Goal: Information Seeking & Learning: Compare options

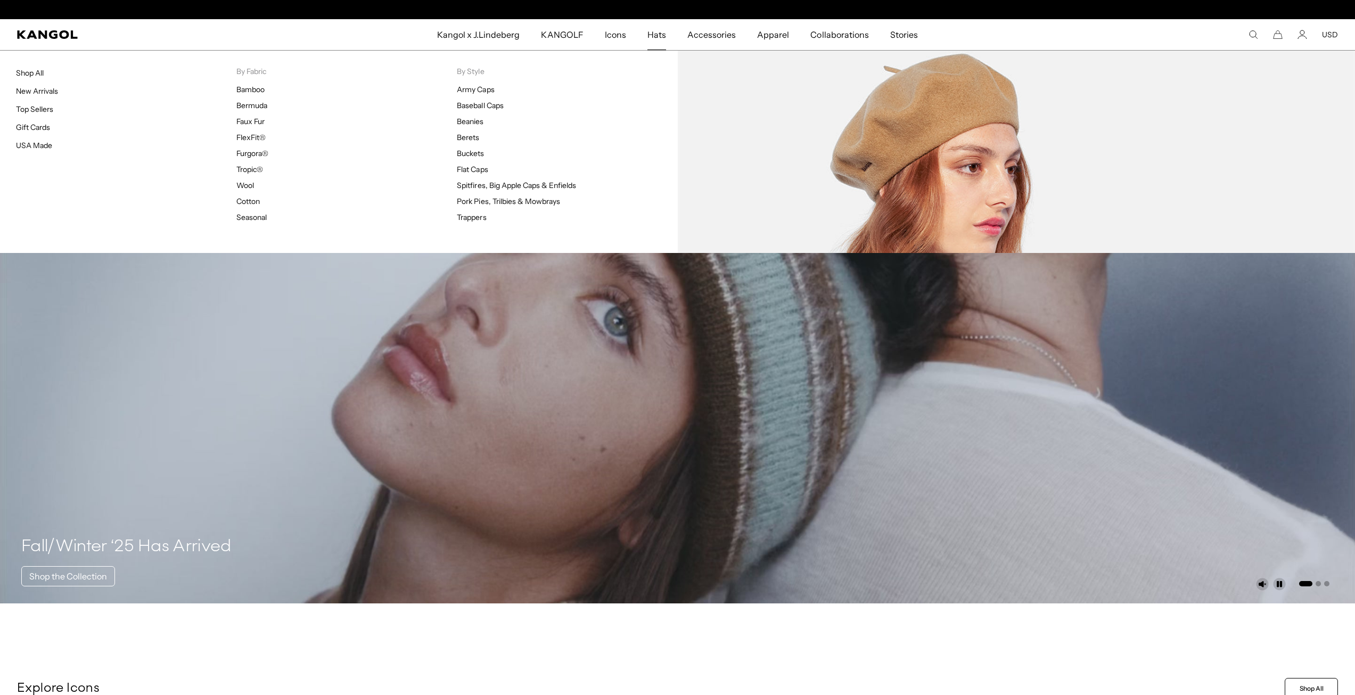
click at [466, 132] on ul "Army Caps Baseball Caps Beanies Berets Buckets Flat Caps Spitfires, Big Apple C…" at bounding box center [567, 153] width 220 height 137
click at [466, 138] on link "Berets" at bounding box center [468, 138] width 22 height 10
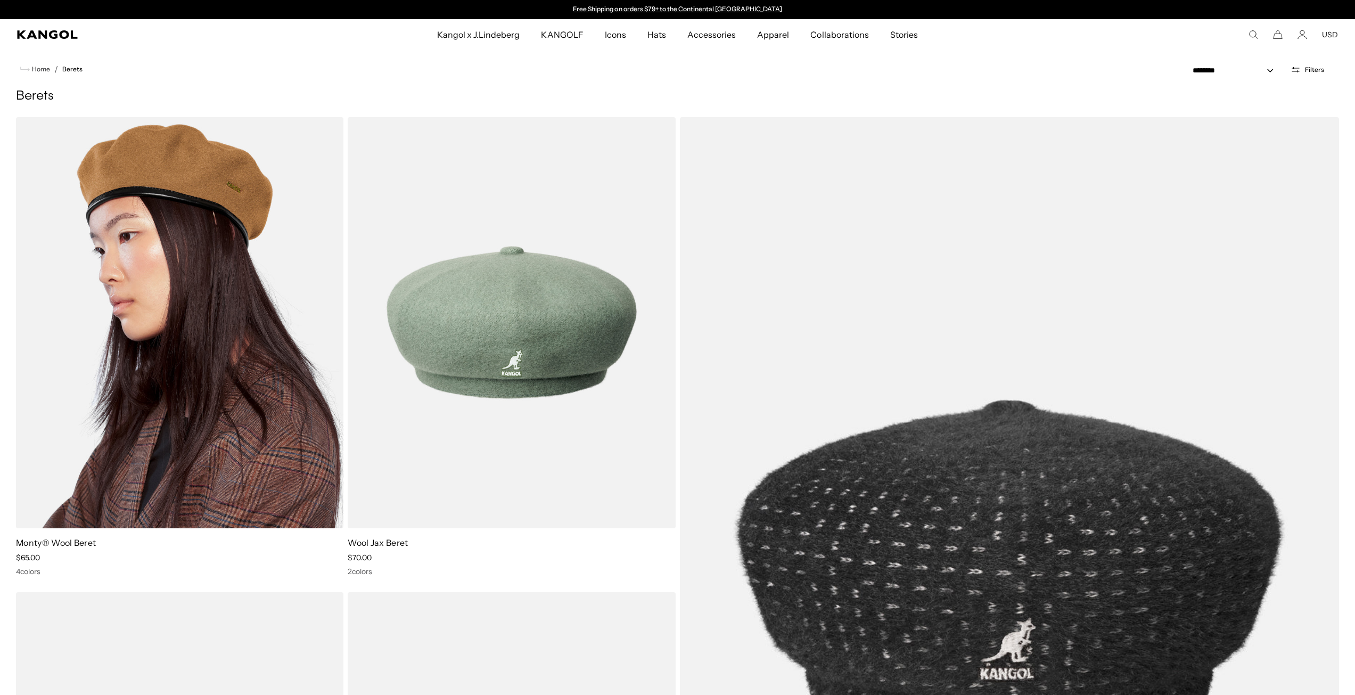
click at [170, 328] on img at bounding box center [179, 322] width 327 height 411
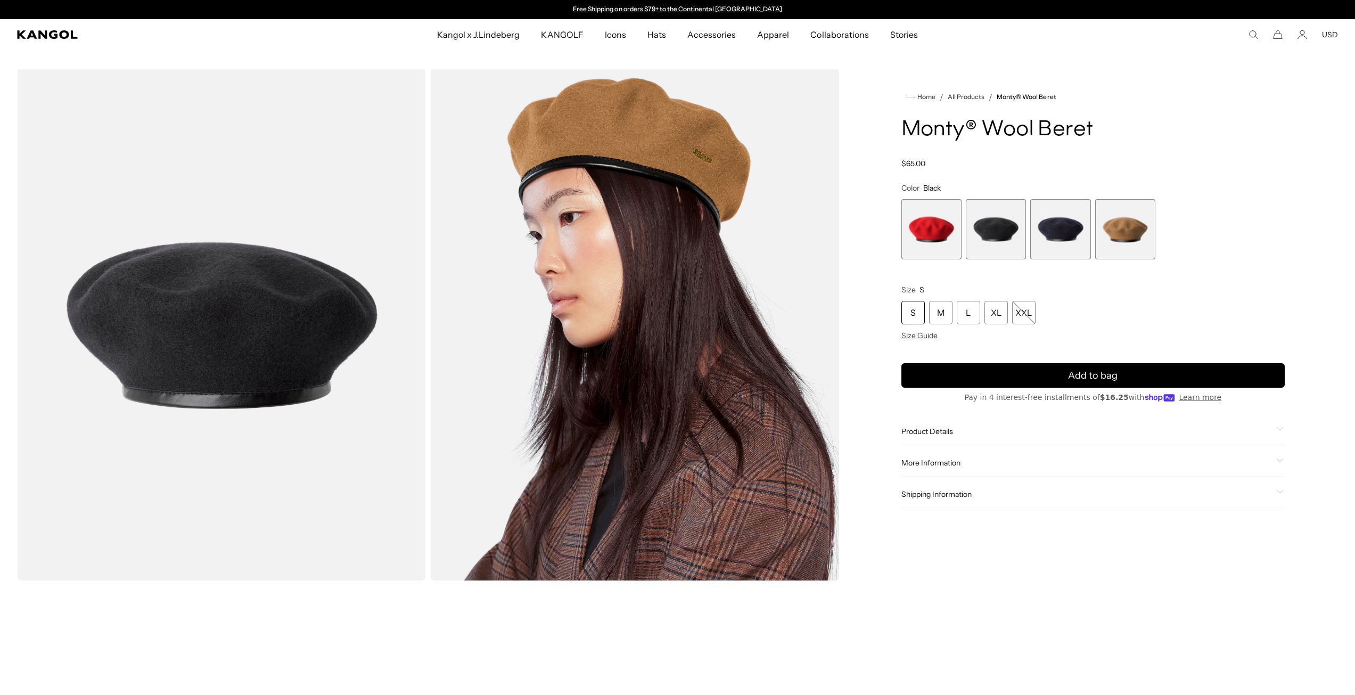
click at [939, 429] on span "Product Details" at bounding box center [1087, 432] width 371 height 10
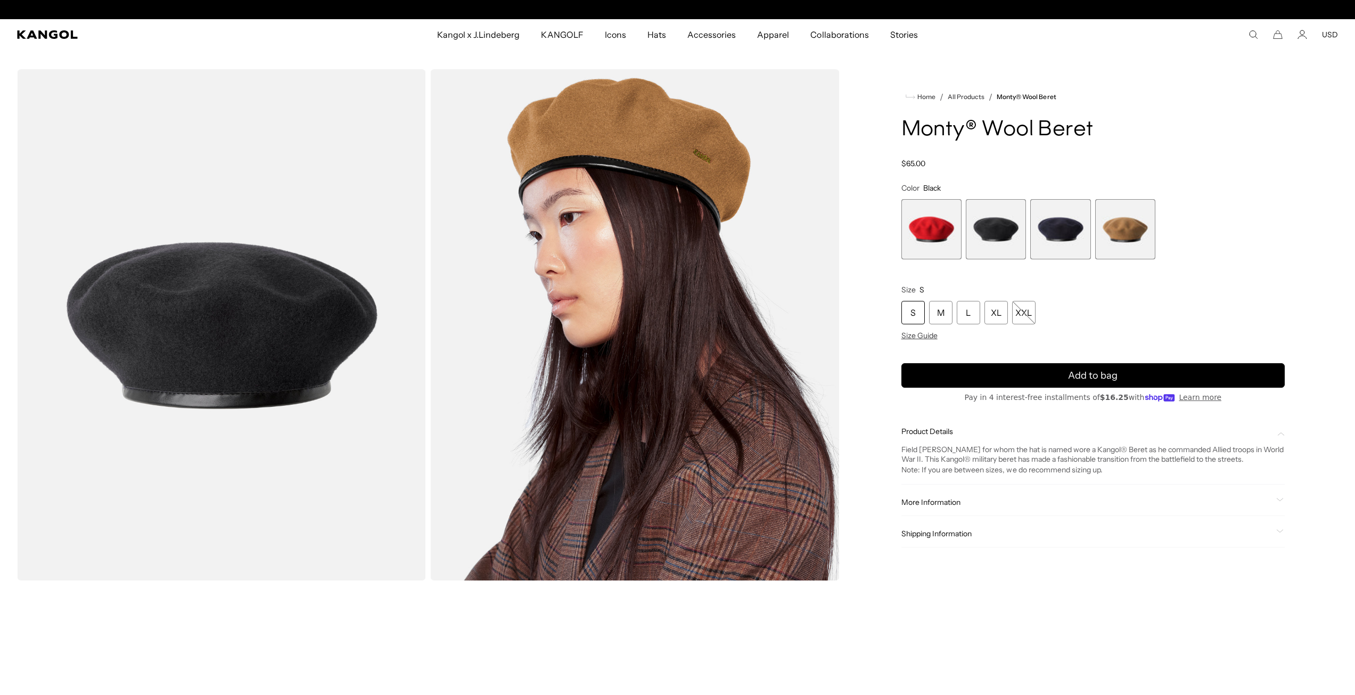
scroll to position [0, 219]
click at [947, 499] on span "More Information" at bounding box center [1087, 502] width 371 height 10
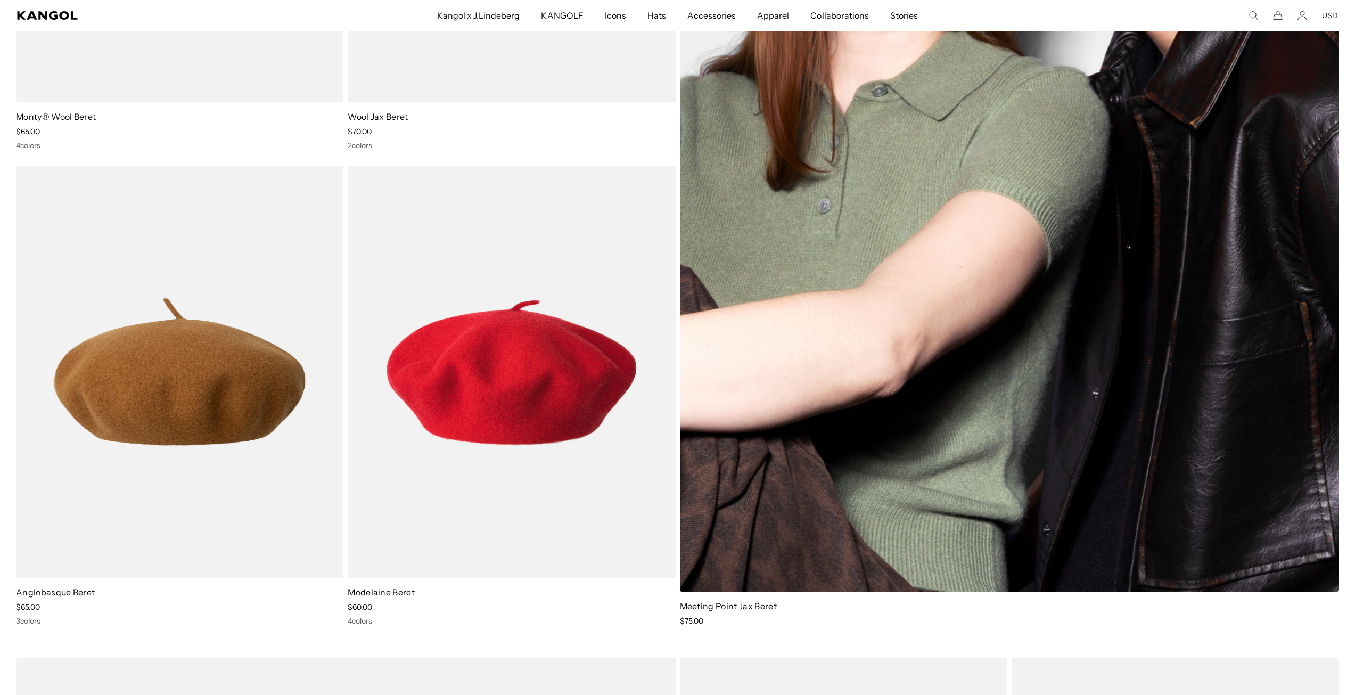
scroll to position [0, 219]
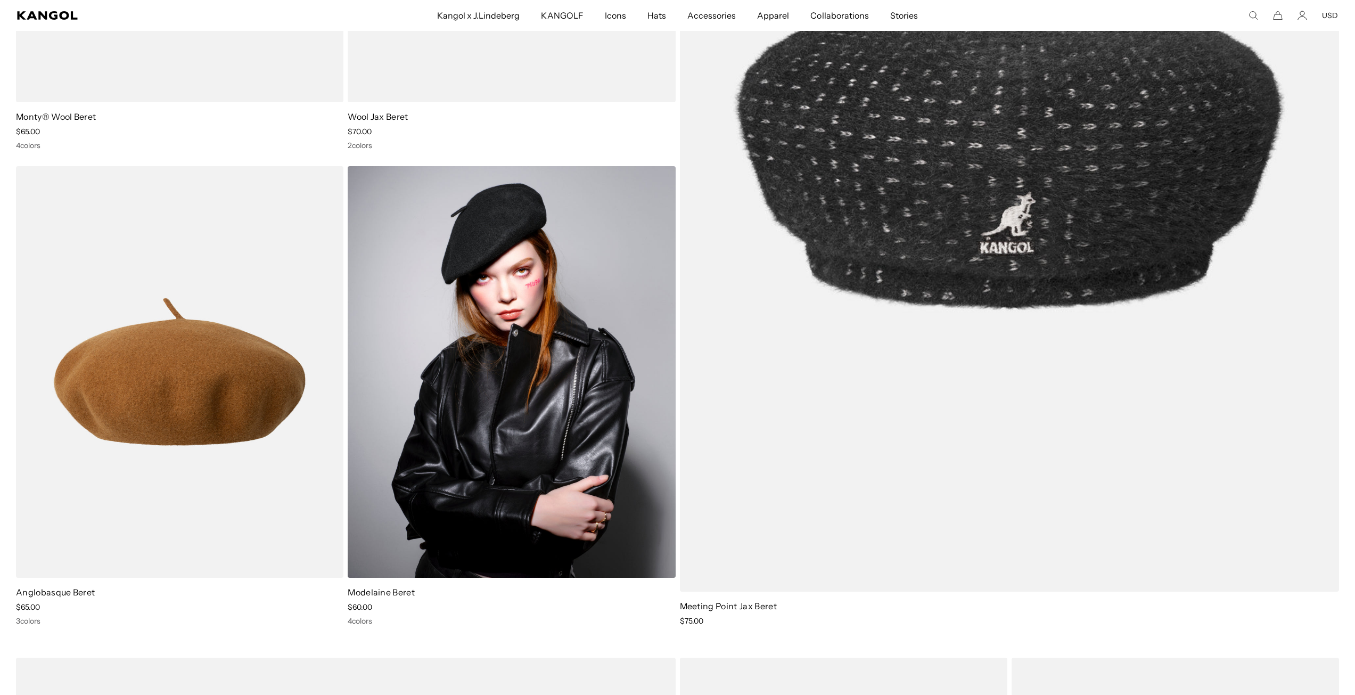
click at [544, 329] on img at bounding box center [511, 371] width 327 height 411
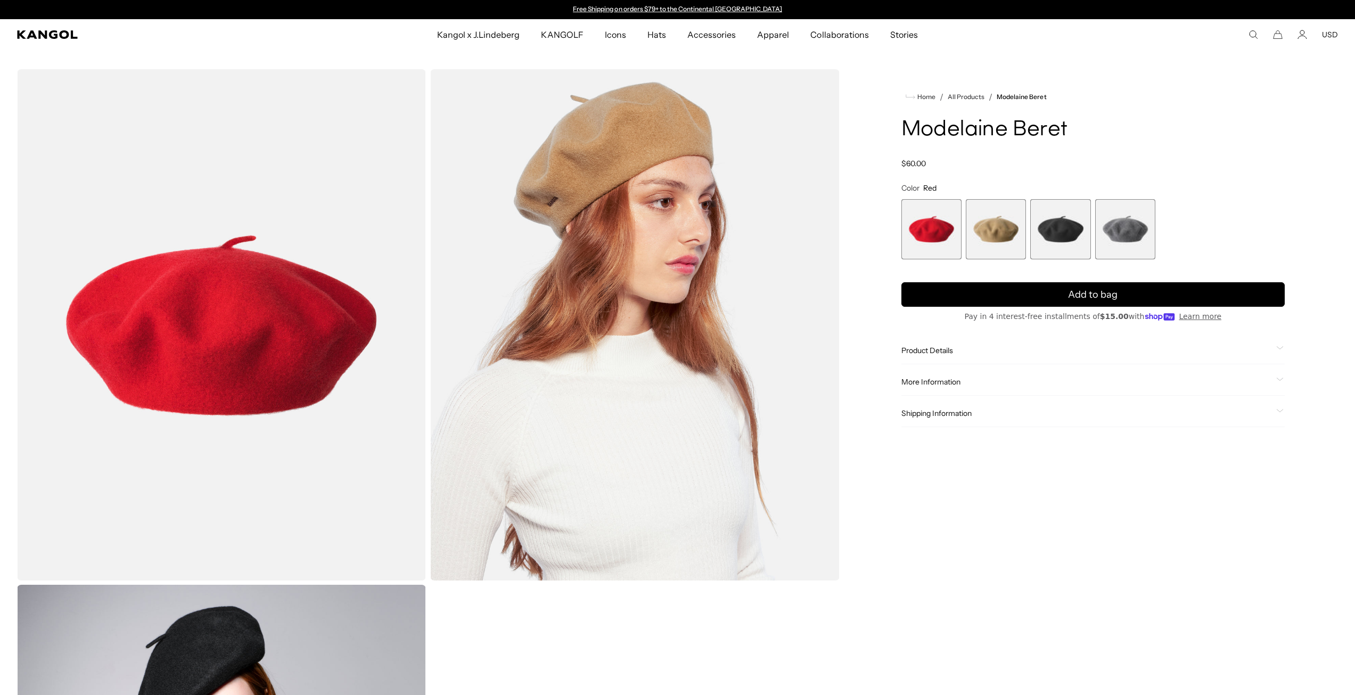
click at [1059, 227] on span "3 of 4" at bounding box center [1060, 229] width 60 height 60
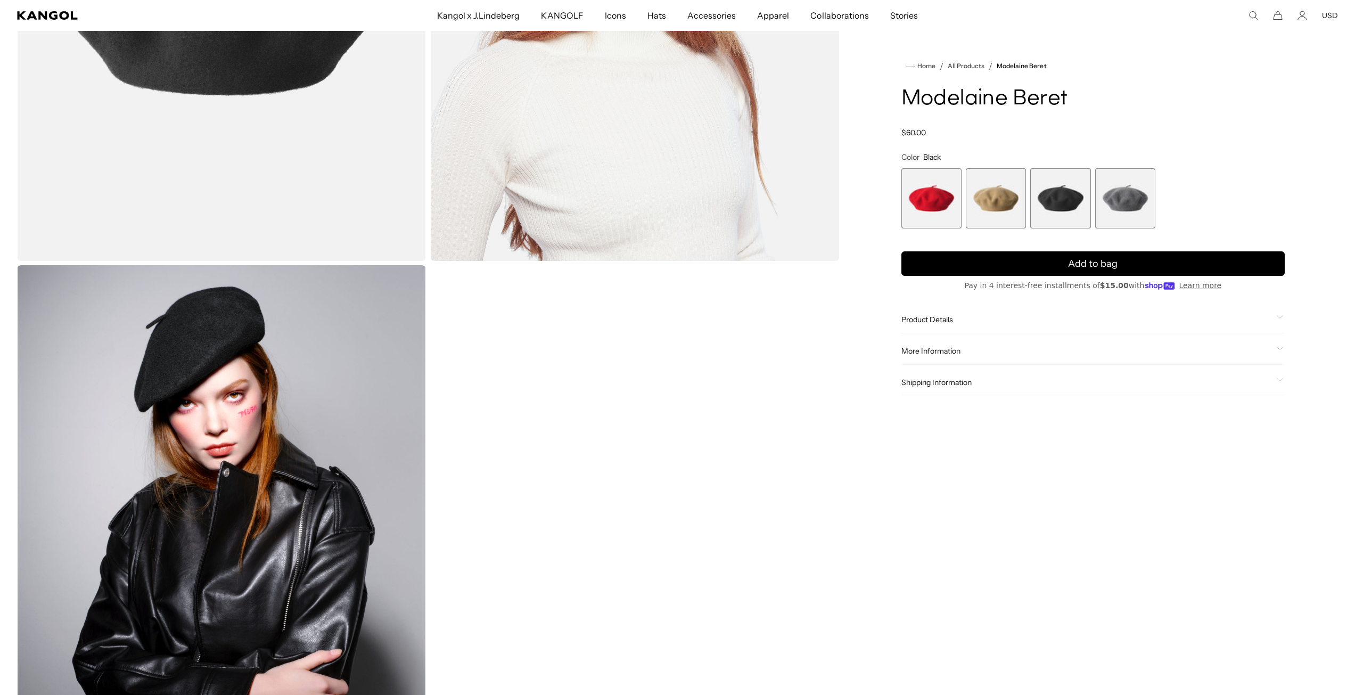
click at [933, 325] on div "Product Details The beret is the first item Kangol® ever made. The Modelaine Be…" at bounding box center [1093, 319] width 383 height 27
click at [927, 312] on div "Product Details The beret is the first item Kangol® ever made. The Modelaine Be…" at bounding box center [1093, 319] width 383 height 27
click at [932, 314] on div "Product Details The beret is the first item Kangol® ever made. The Modelaine Be…" at bounding box center [1093, 319] width 383 height 27
click at [935, 319] on span "Product Details" at bounding box center [1087, 320] width 371 height 10
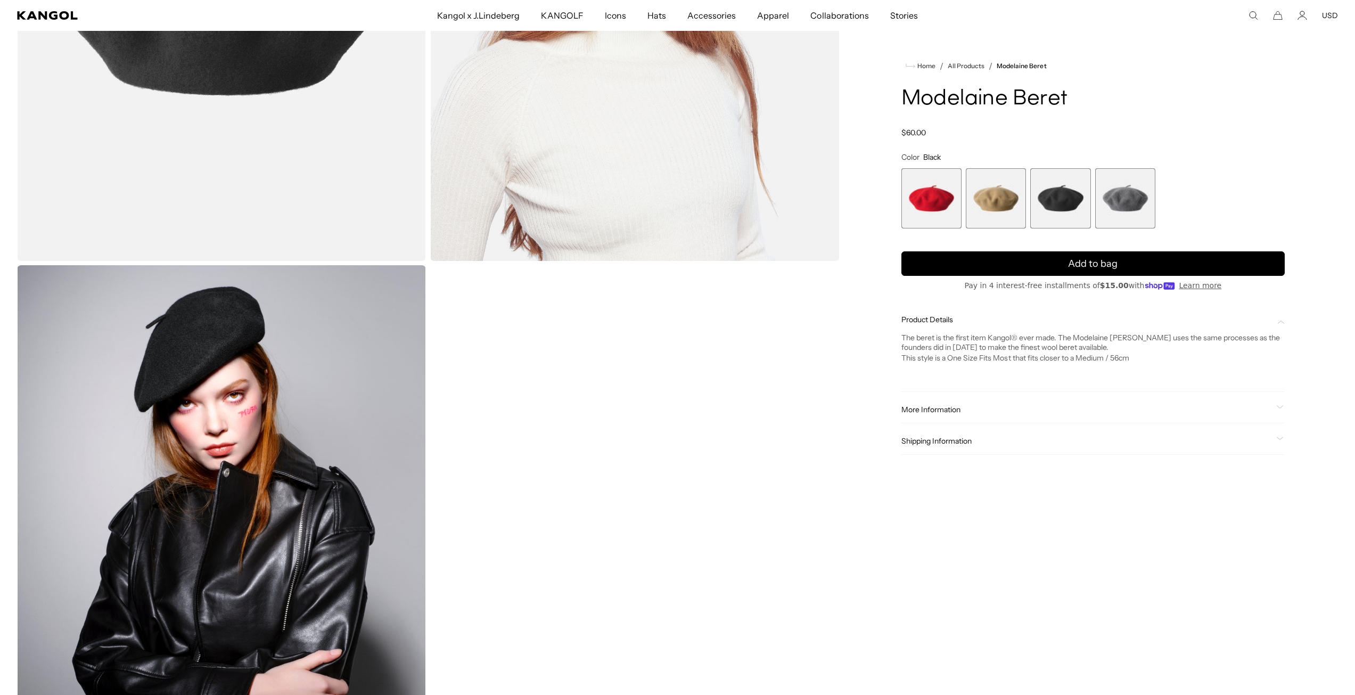
scroll to position [0, 219]
click at [947, 408] on span "More Information" at bounding box center [1087, 410] width 371 height 10
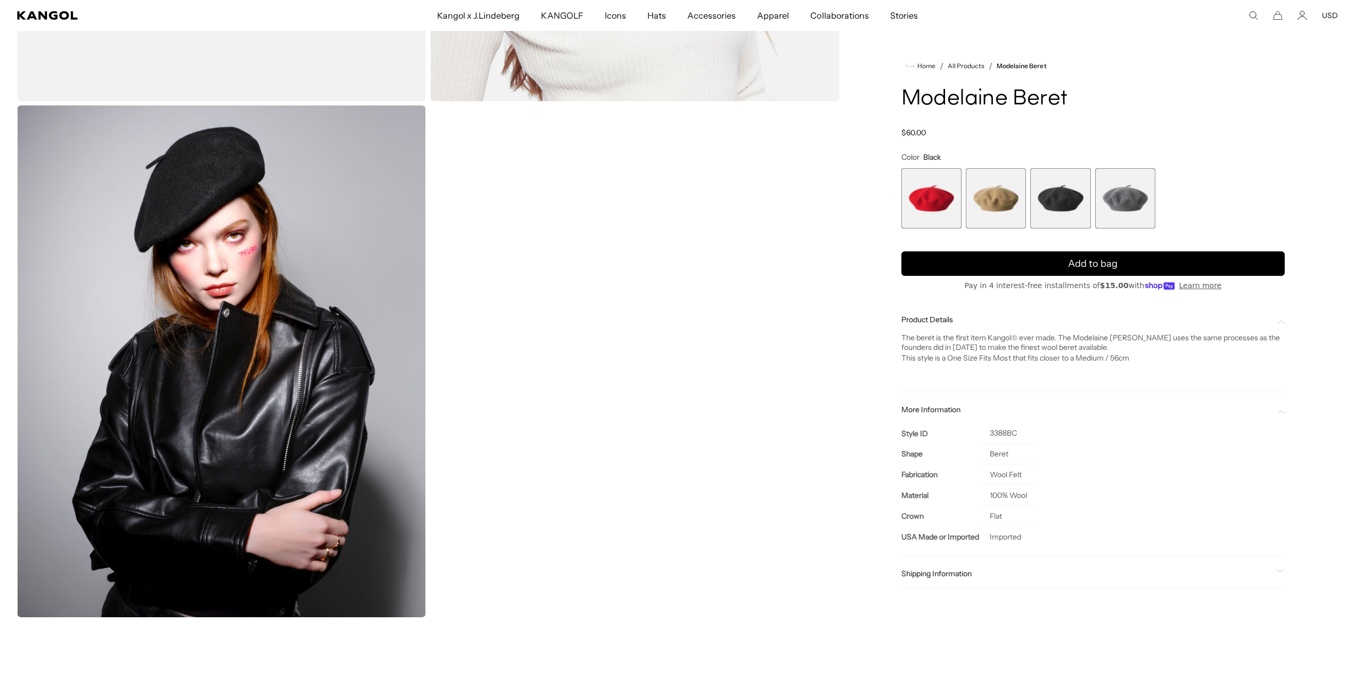
scroll to position [0, 0]
click at [963, 571] on span "Shipping Information" at bounding box center [1087, 574] width 371 height 10
click at [1091, 573] on span "Shipping Information" at bounding box center [1087, 574] width 371 height 10
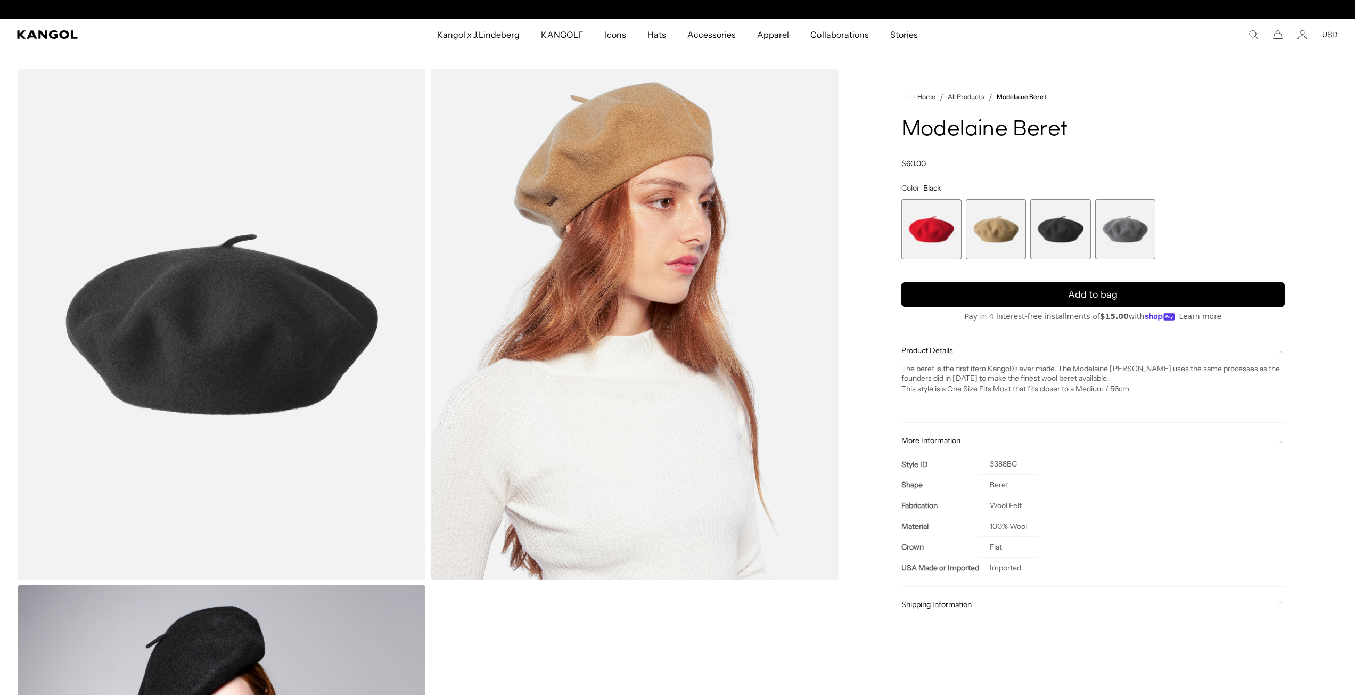
scroll to position [0, 219]
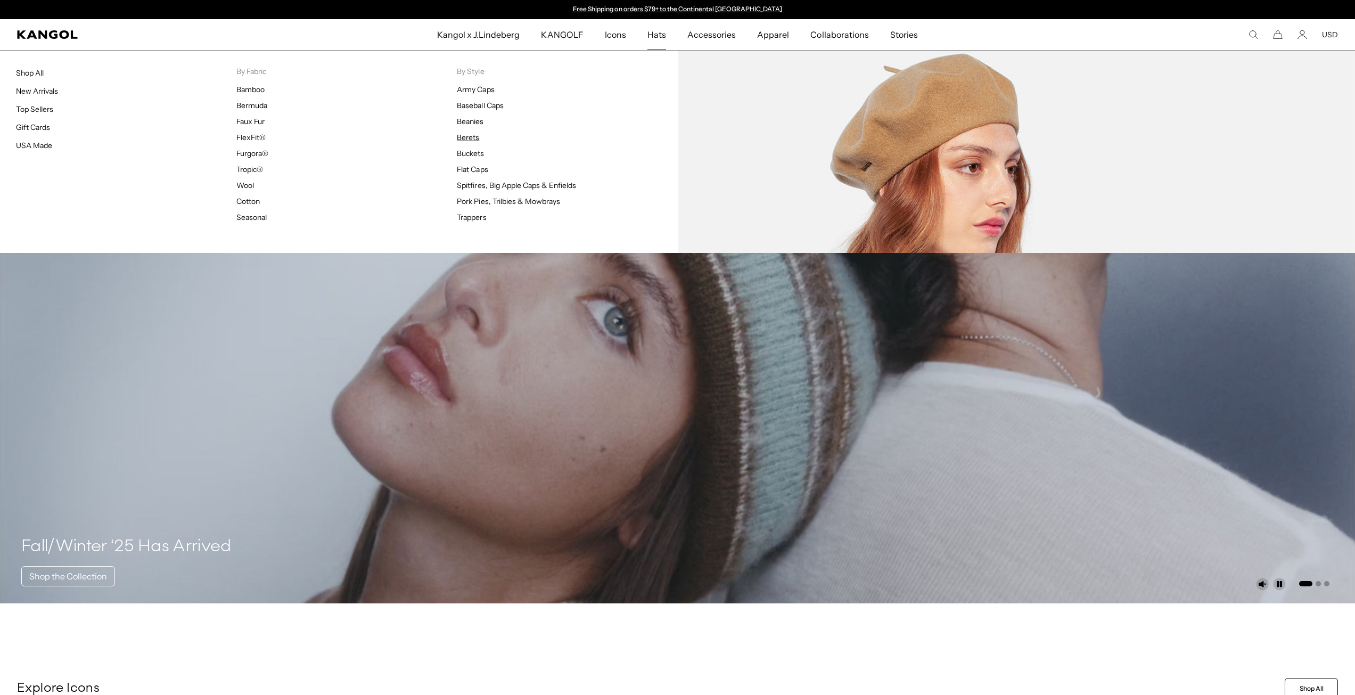
click at [463, 138] on link "Berets" at bounding box center [468, 138] width 22 height 10
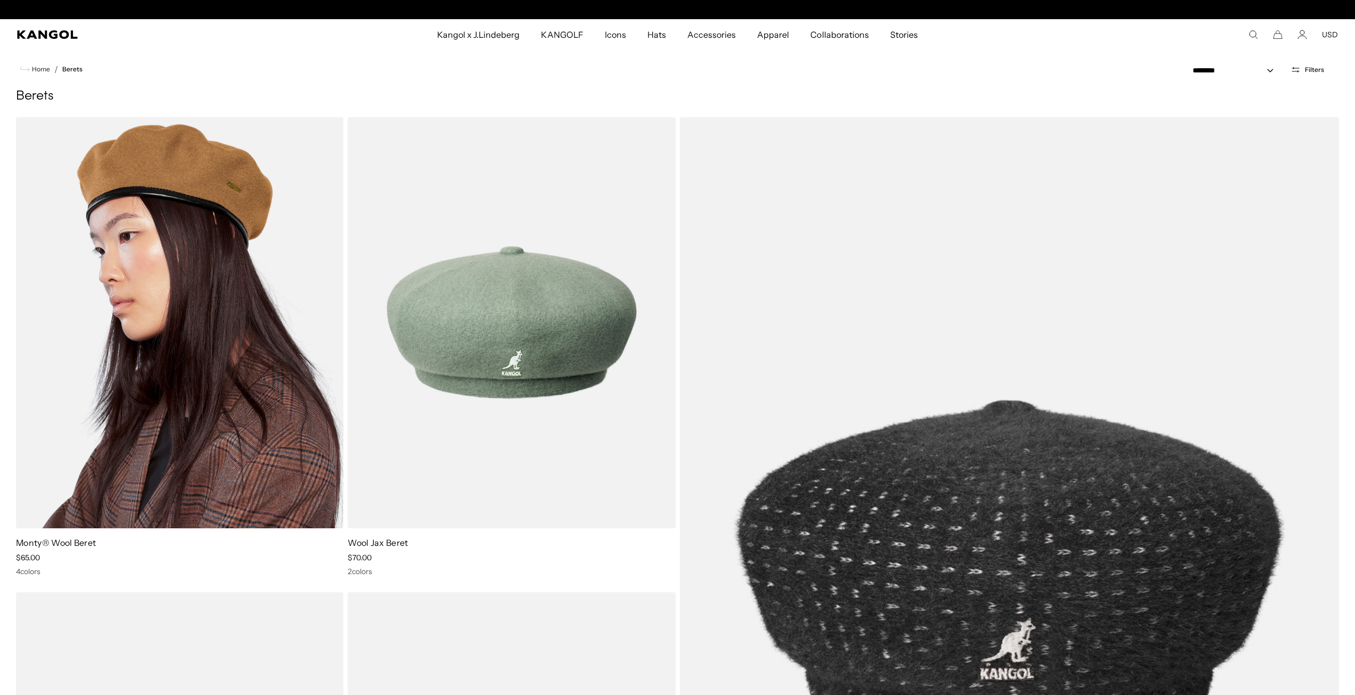
scroll to position [0, 219]
click at [223, 289] on img at bounding box center [179, 322] width 327 height 411
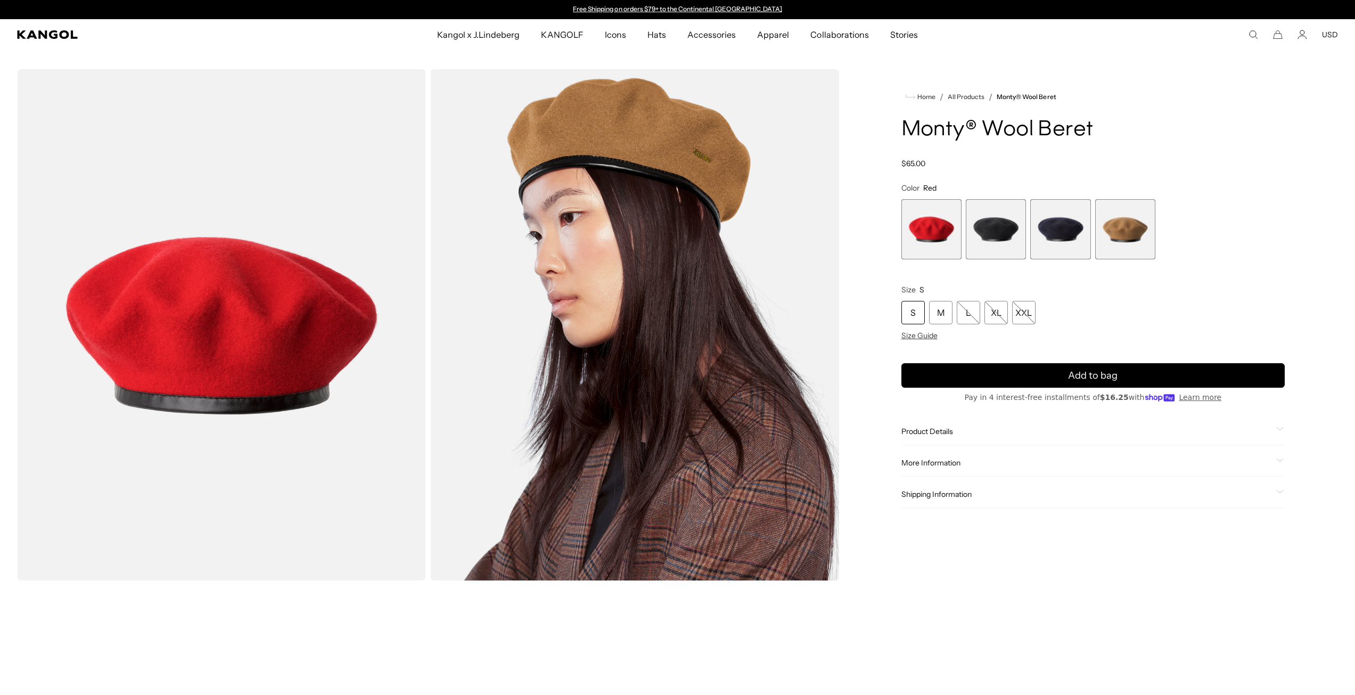
click at [1003, 217] on span "2 of 4" at bounding box center [996, 229] width 60 height 60
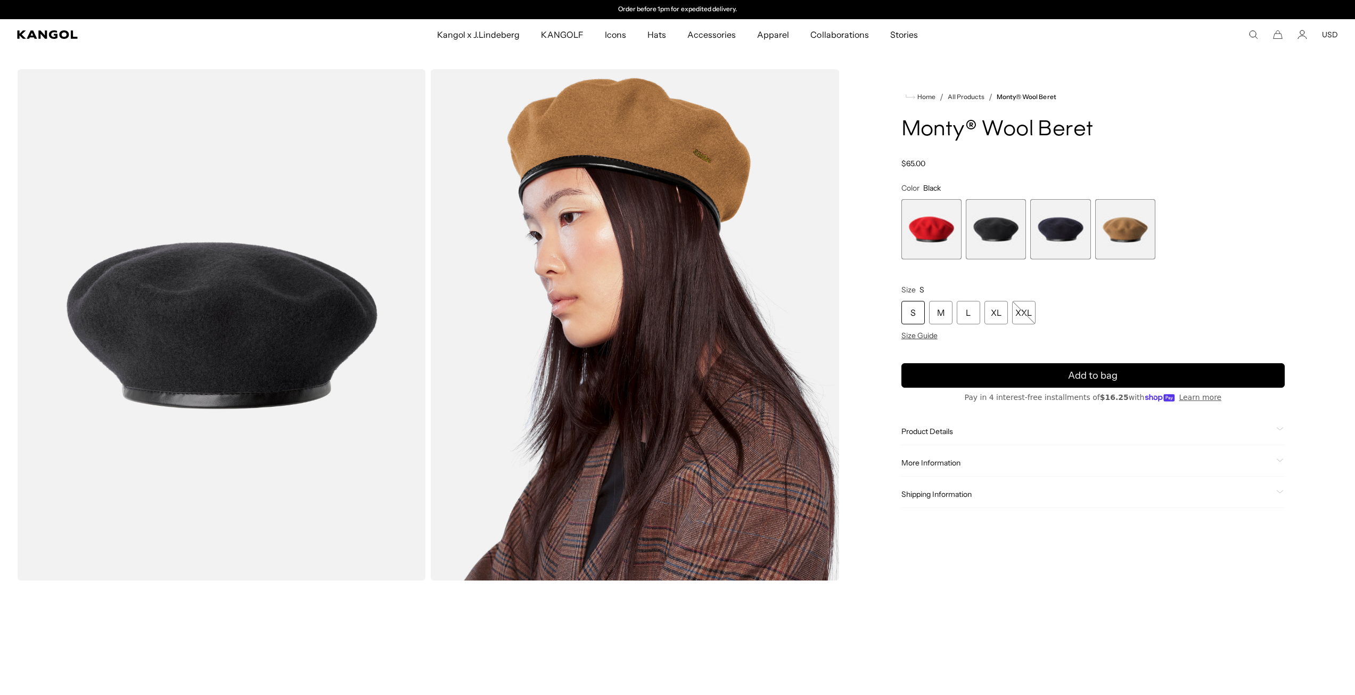
drag, startPoint x: 262, startPoint y: 373, endPoint x: 177, endPoint y: 380, distance: 85.0
click at [177, 380] on img "Gallery Viewer" at bounding box center [221, 324] width 409 height 511
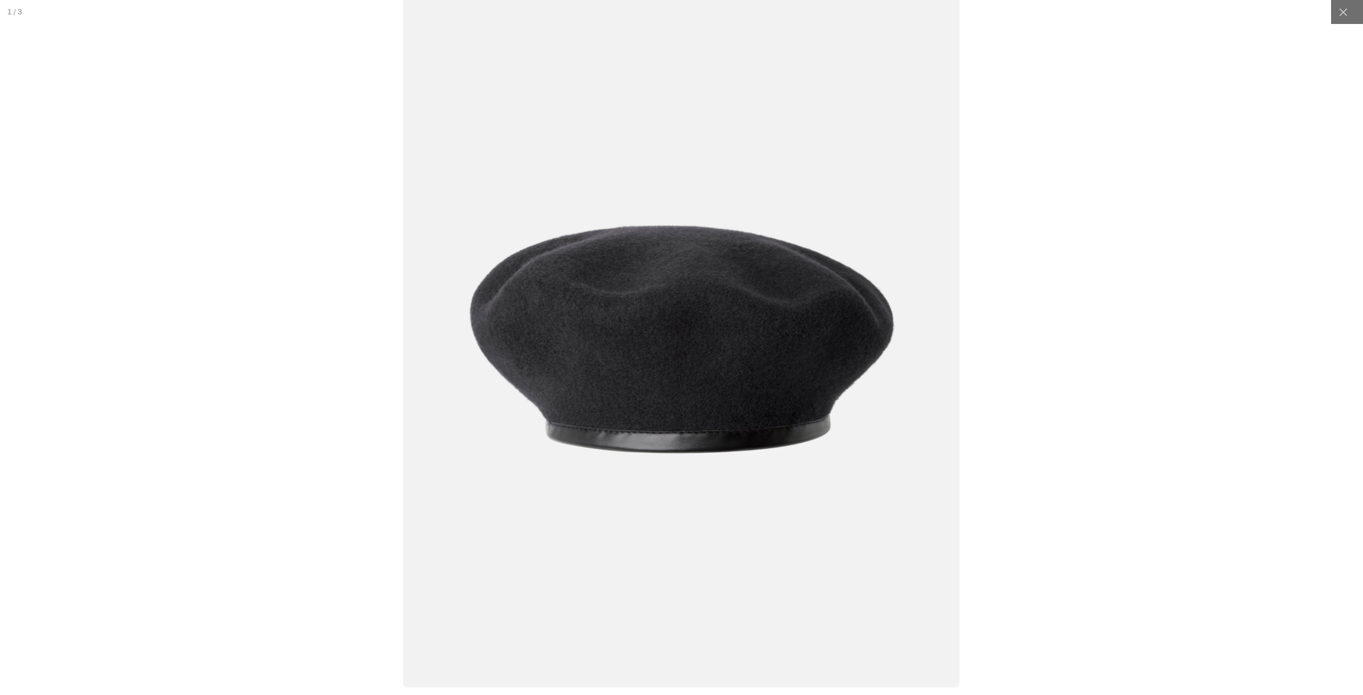
click at [79, 71] on div at bounding box center [682, 347] width 1704 height 869
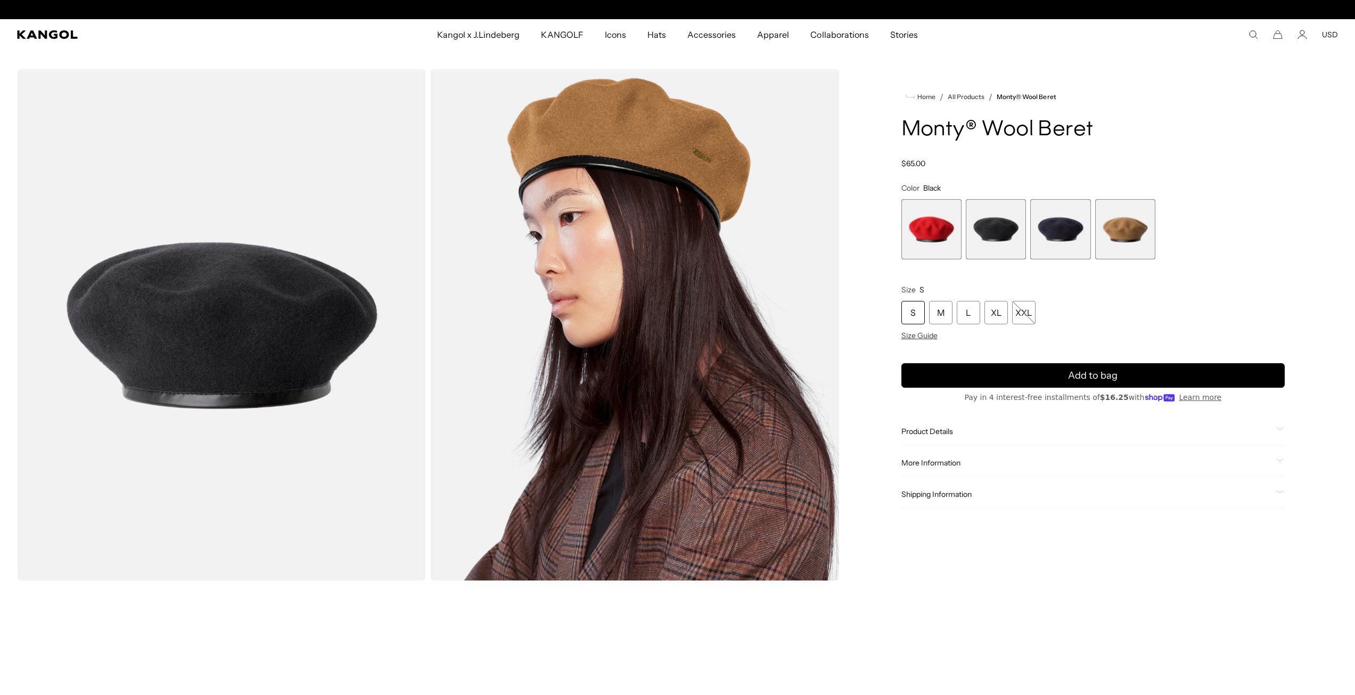
scroll to position [0, 219]
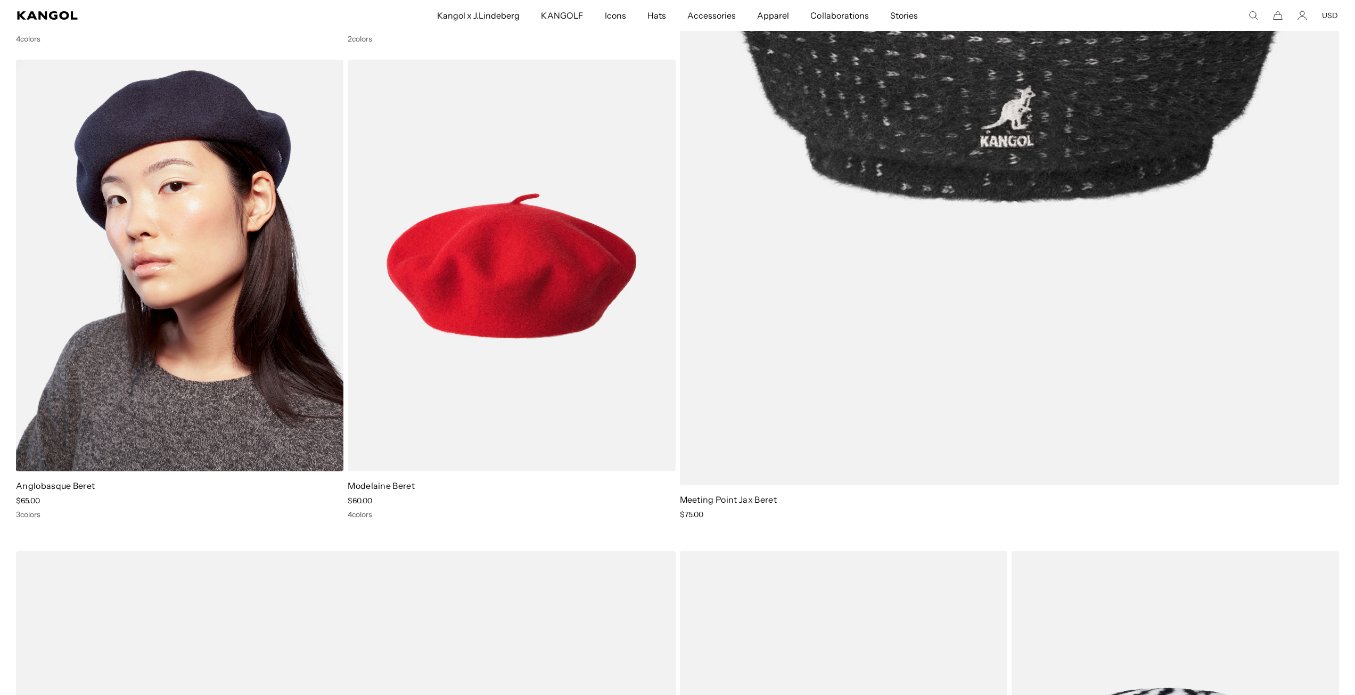
click at [117, 317] on img at bounding box center [179, 265] width 327 height 411
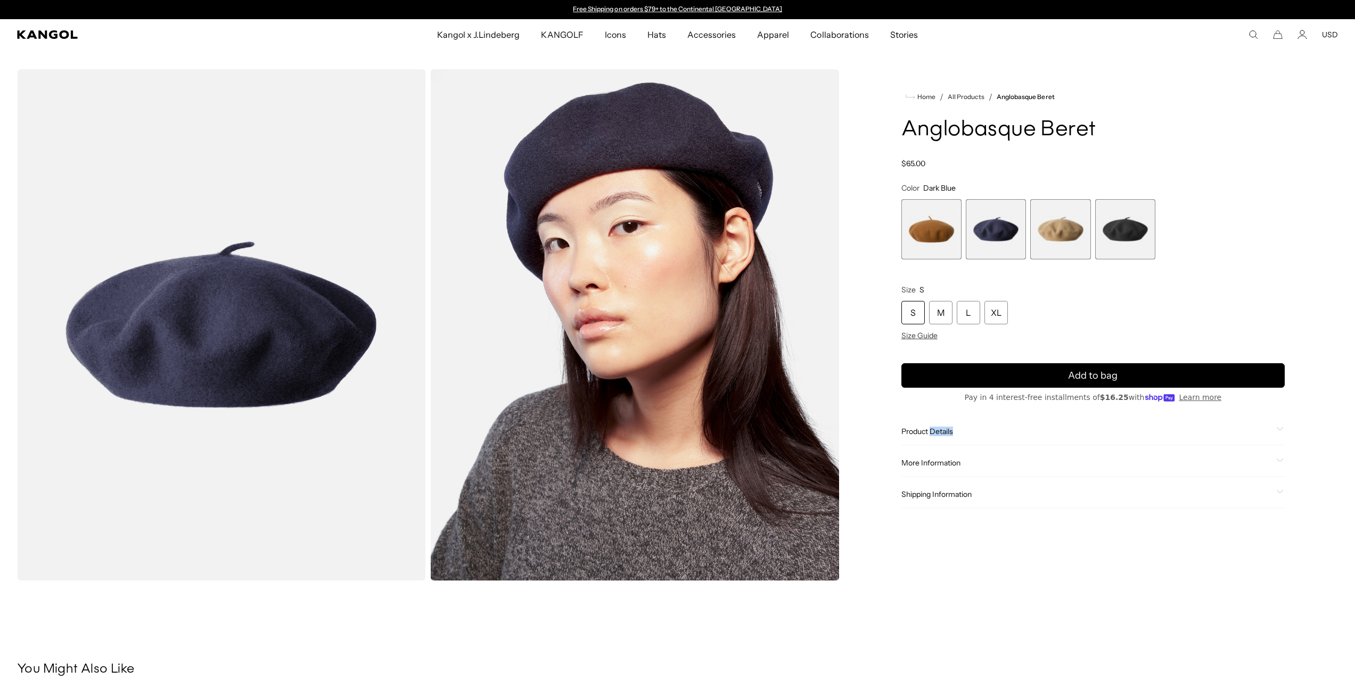
click at [946, 435] on span "Product Details" at bounding box center [1087, 432] width 371 height 10
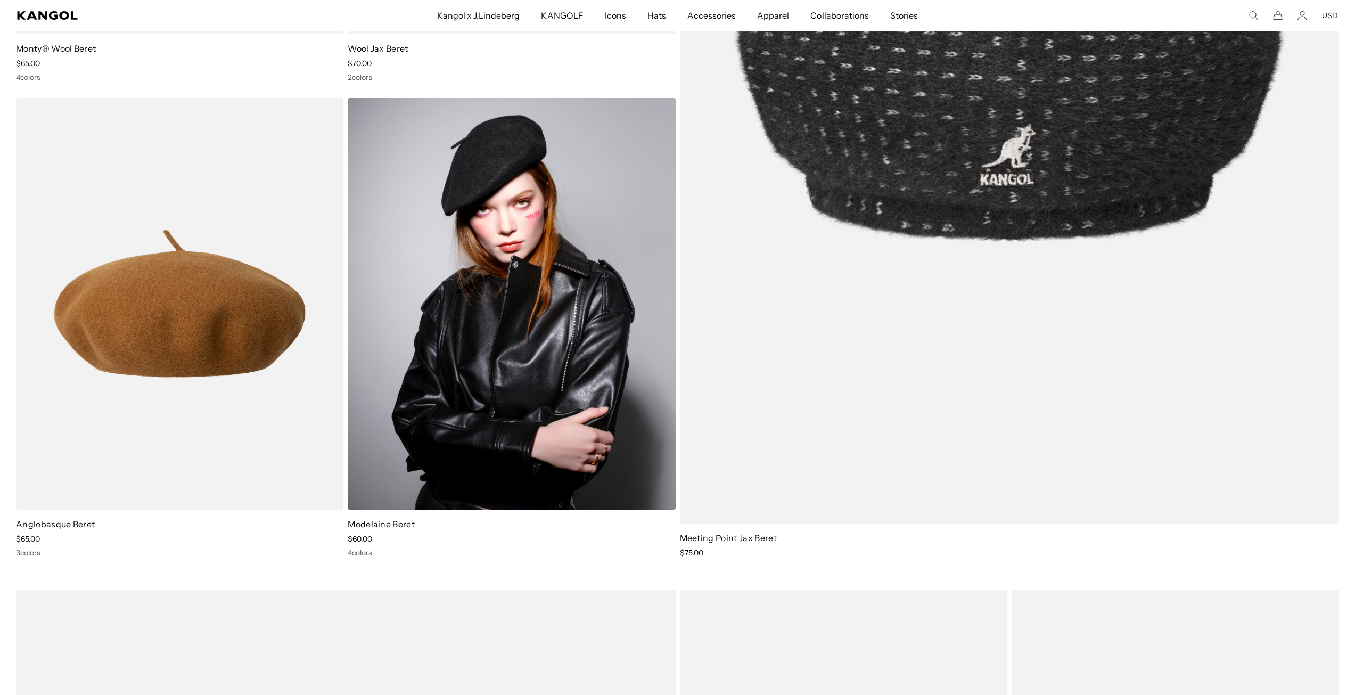
scroll to position [533, 0]
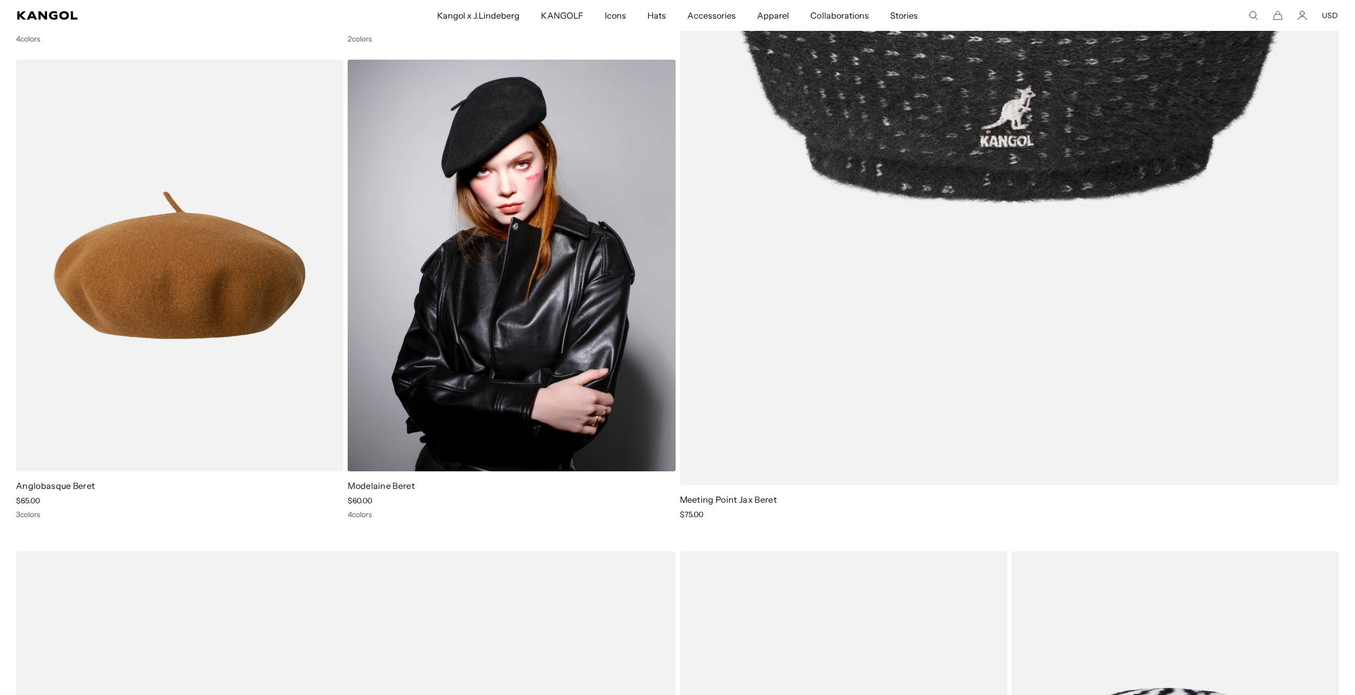
click at [533, 282] on img at bounding box center [511, 265] width 327 height 411
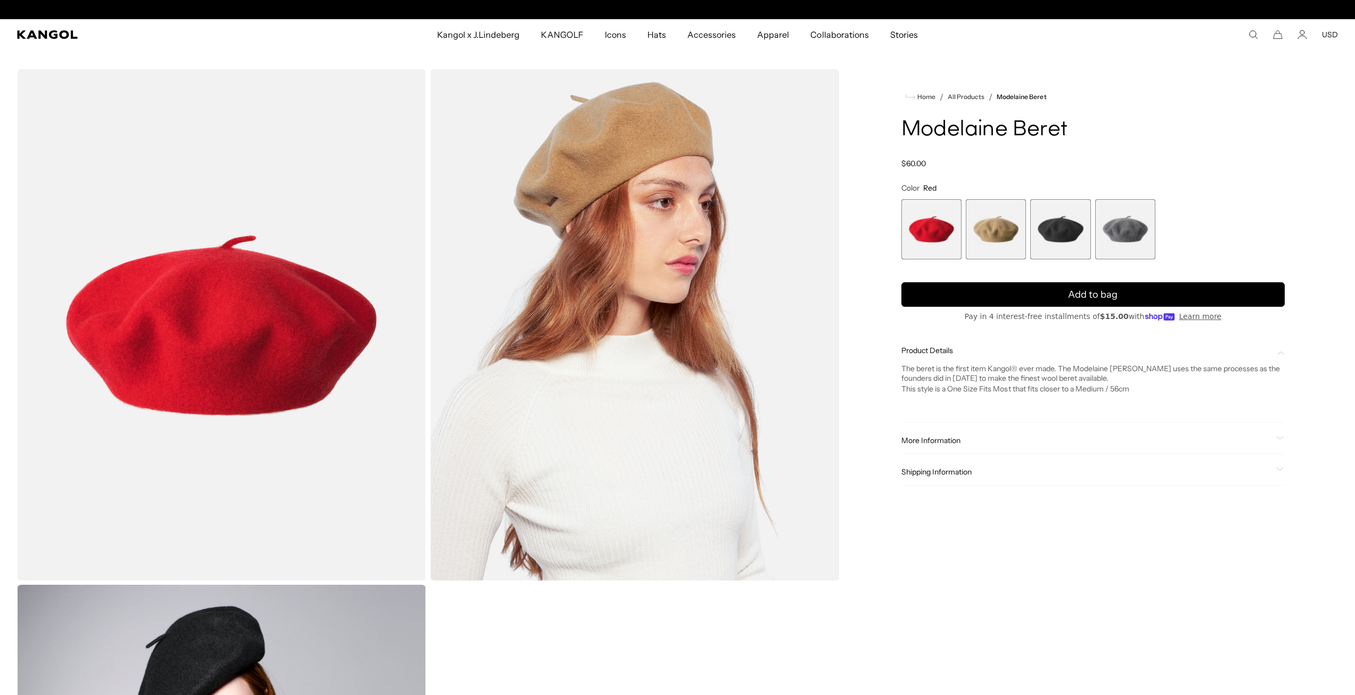
scroll to position [0, 219]
click at [953, 438] on span "More Information" at bounding box center [1087, 441] width 371 height 10
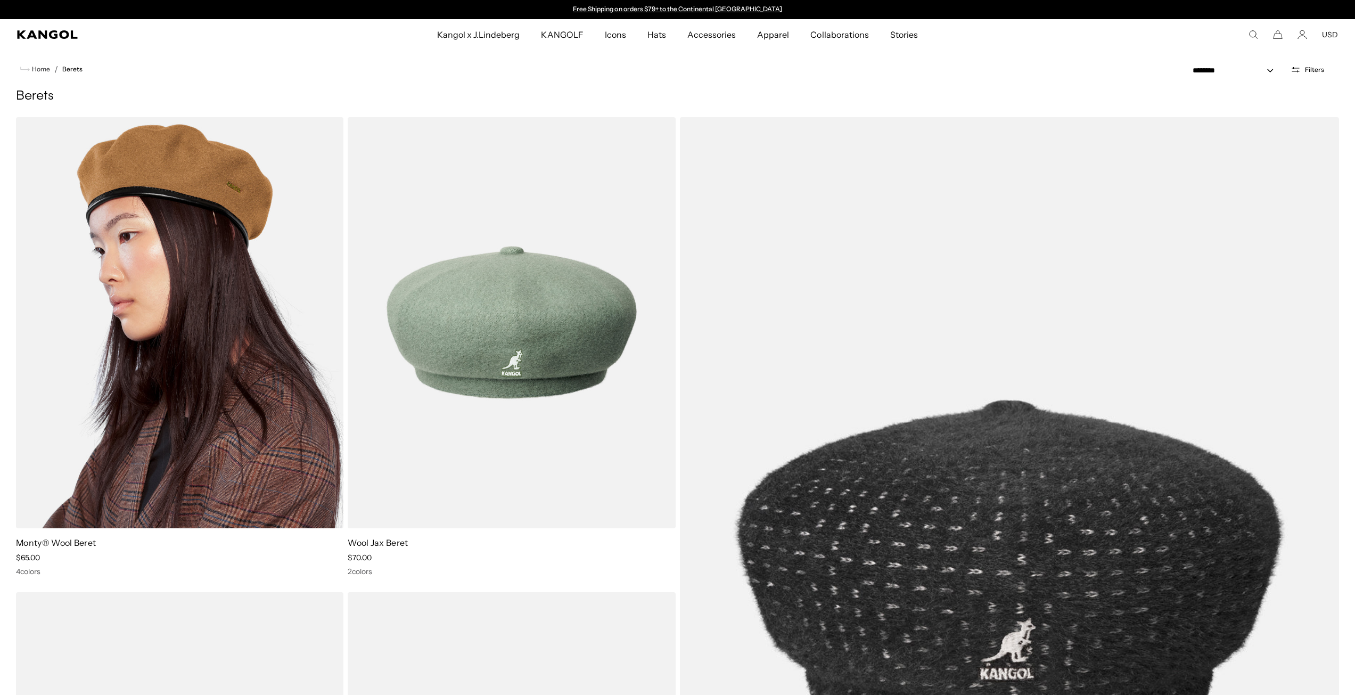
click at [176, 290] on img at bounding box center [179, 322] width 327 height 411
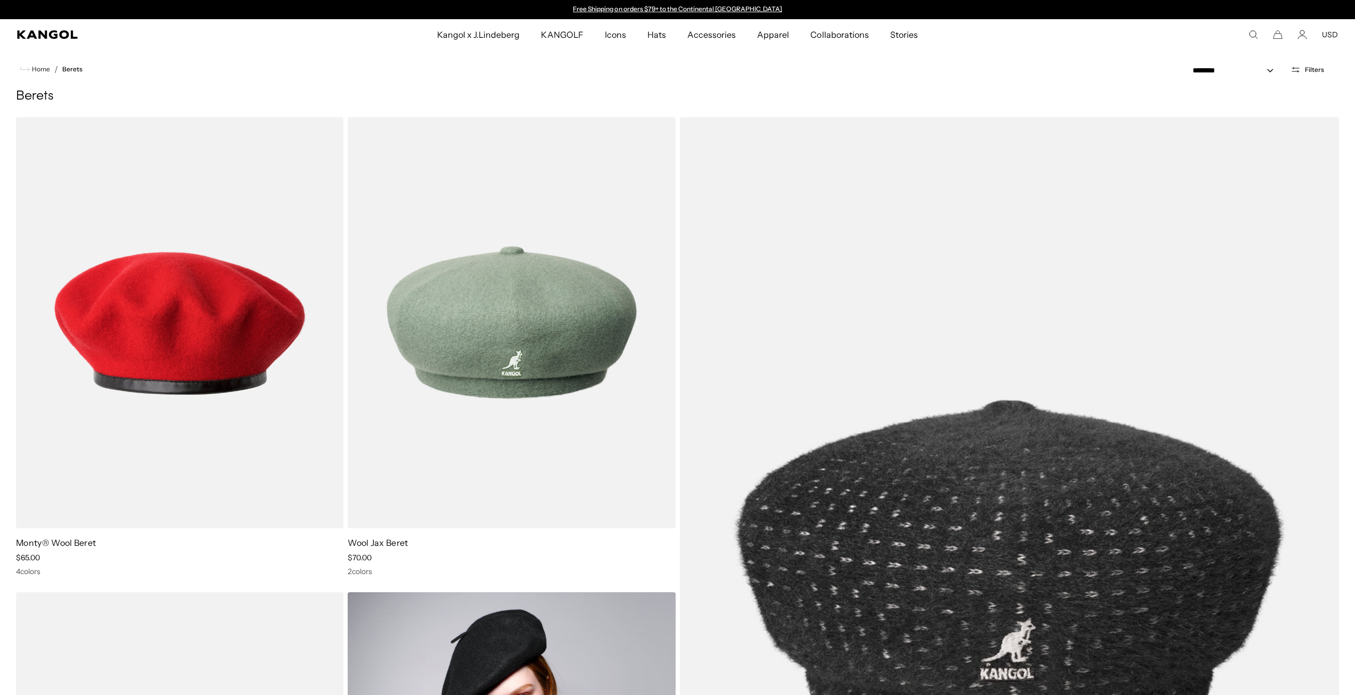
scroll to position [266, 0]
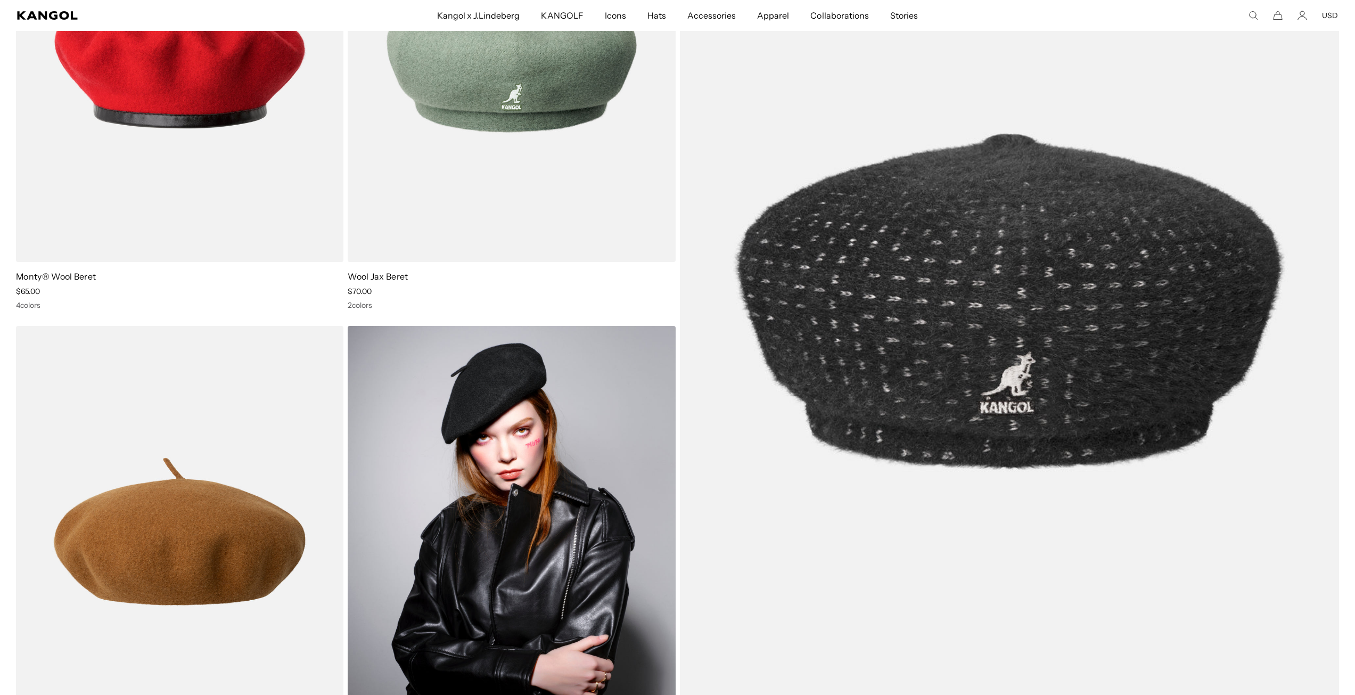
click at [460, 436] on img at bounding box center [511, 531] width 327 height 411
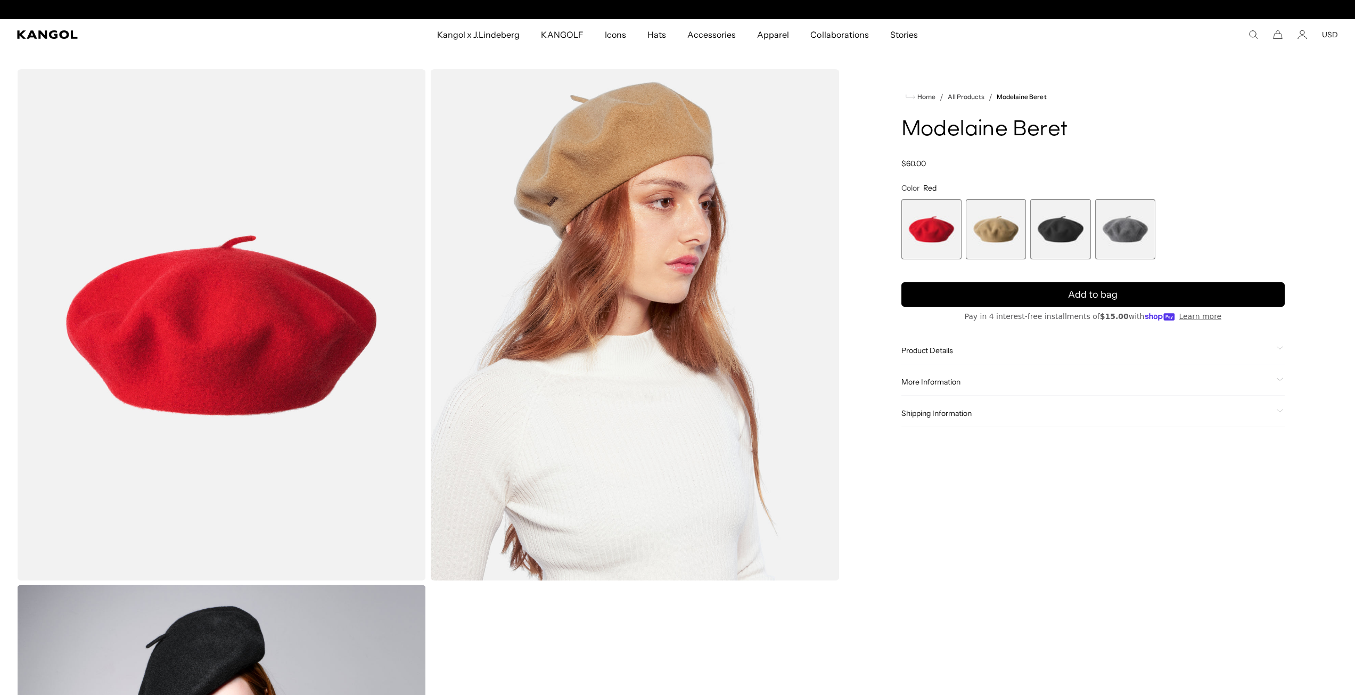
scroll to position [0, 219]
